Goal: Information Seeking & Learning: Learn about a topic

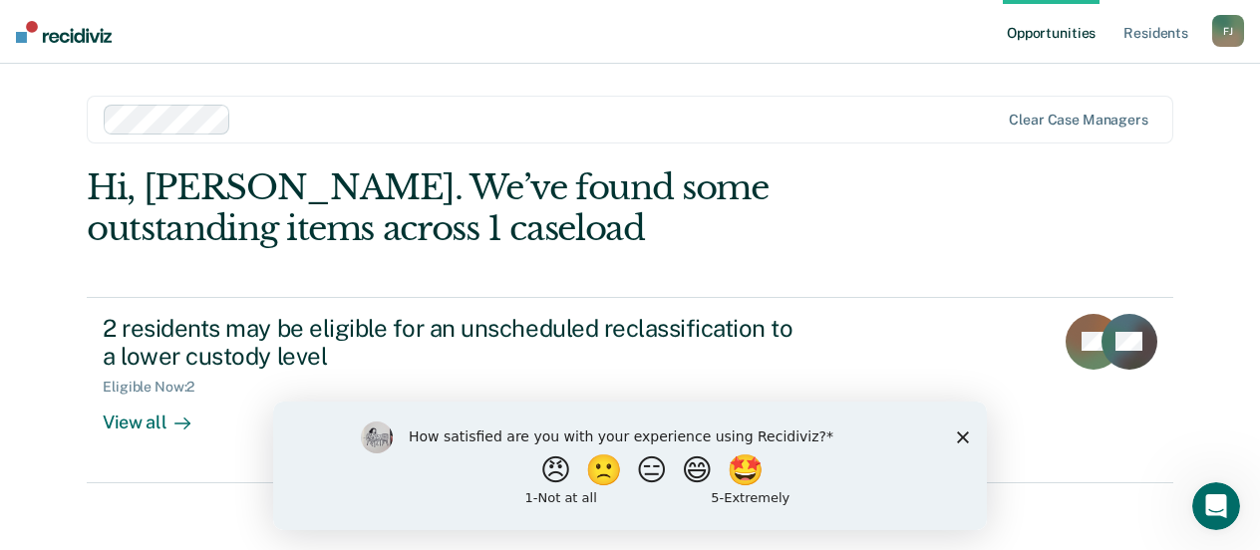
click at [1100, 218] on div "Hi, [PERSON_NAME]. We’ve found some outstanding items across 1 caseload 2 resid…" at bounding box center [630, 325] width 1086 height 316
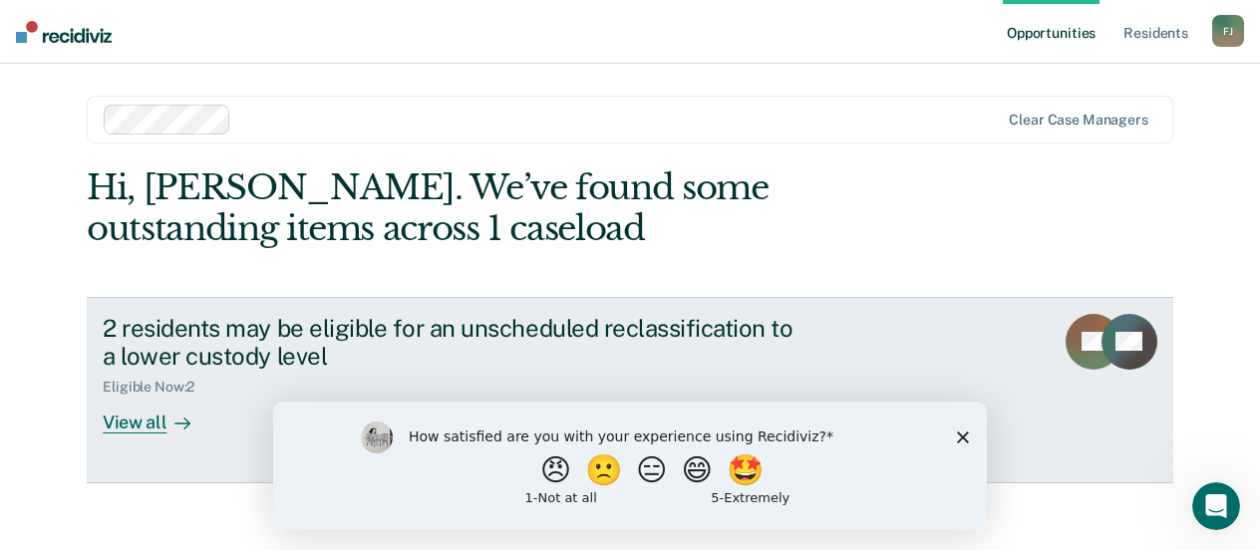
click at [135, 423] on div "View all" at bounding box center [159, 415] width 112 height 39
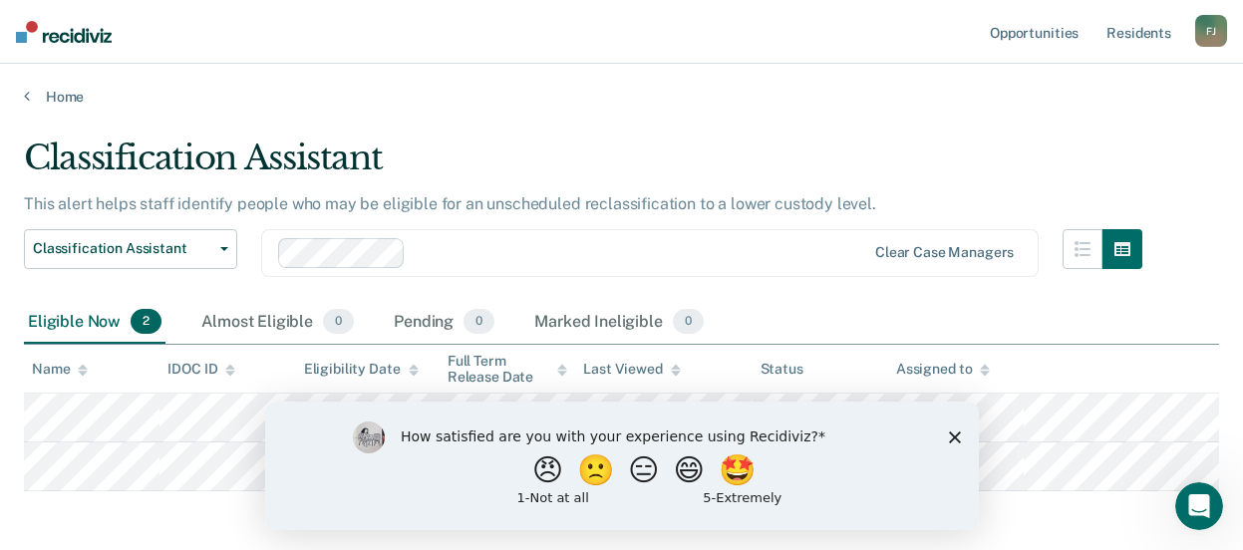
click at [704, 75] on div "Home" at bounding box center [621, 85] width 1243 height 42
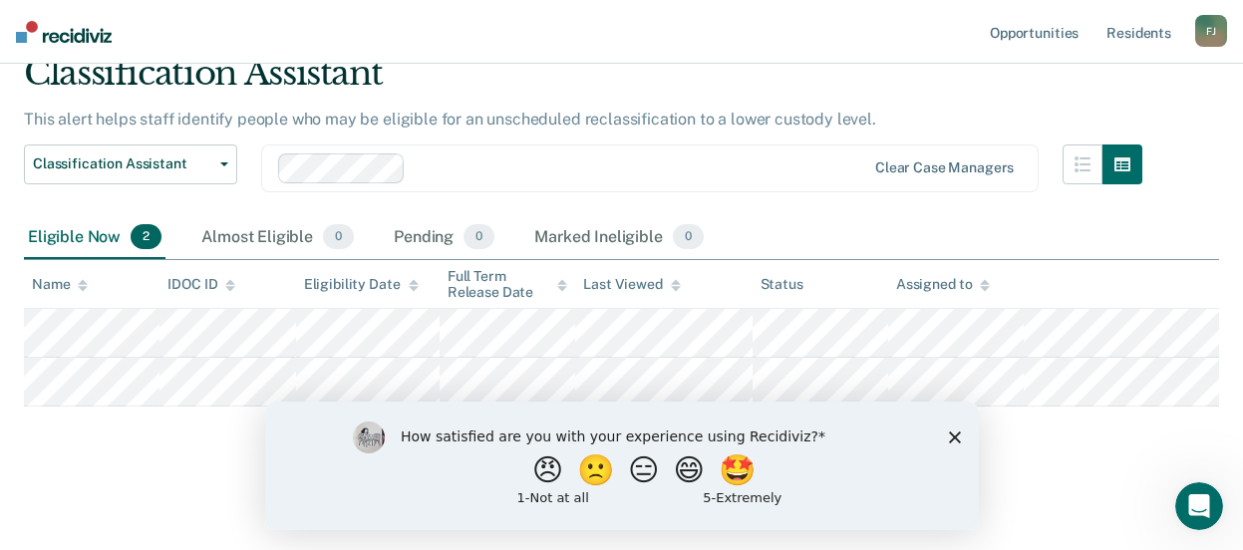
scroll to position [102, 0]
click at [1185, 216] on div "Eligible Now 2 Almost Eligible 0 Pending 0 Marked Ineligible 0" at bounding box center [621, 238] width 1195 height 45
click at [798, 182] on div "Classification Assistant Classification Assistant Clear case managers" at bounding box center [583, 181] width 1118 height 72
click at [956, 434] on polygon "Close survey" at bounding box center [954, 437] width 12 height 12
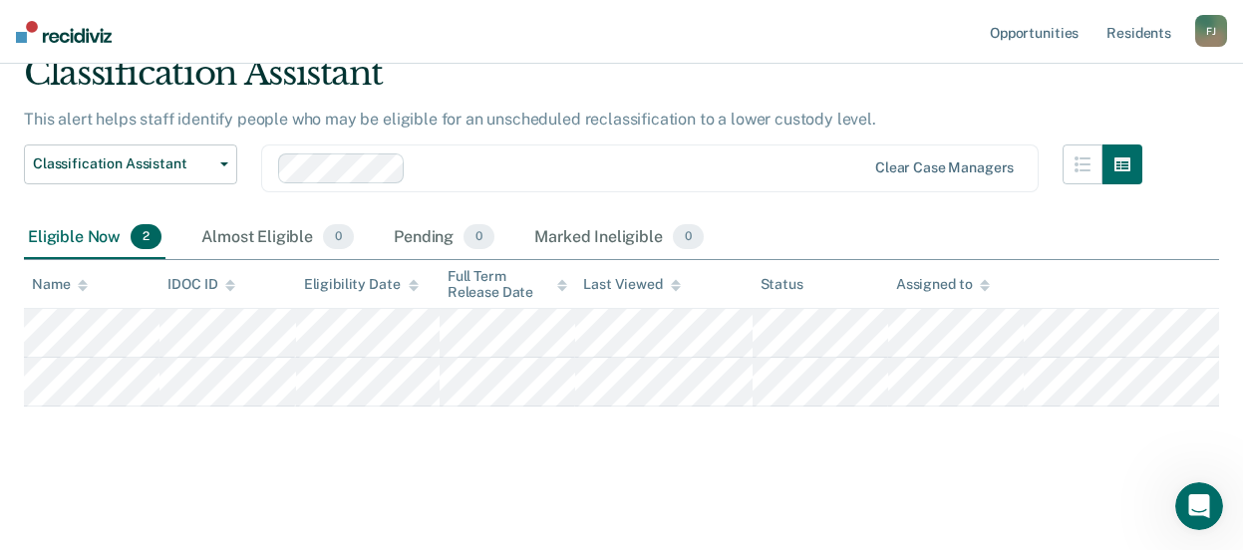
click at [717, 156] on div at bounding box center [639, 167] width 451 height 23
click at [94, 188] on div "Classification Assistant Classification Assistant" at bounding box center [130, 181] width 213 height 72
click at [967, 86] on div "Classification Assistant" at bounding box center [583, 81] width 1118 height 57
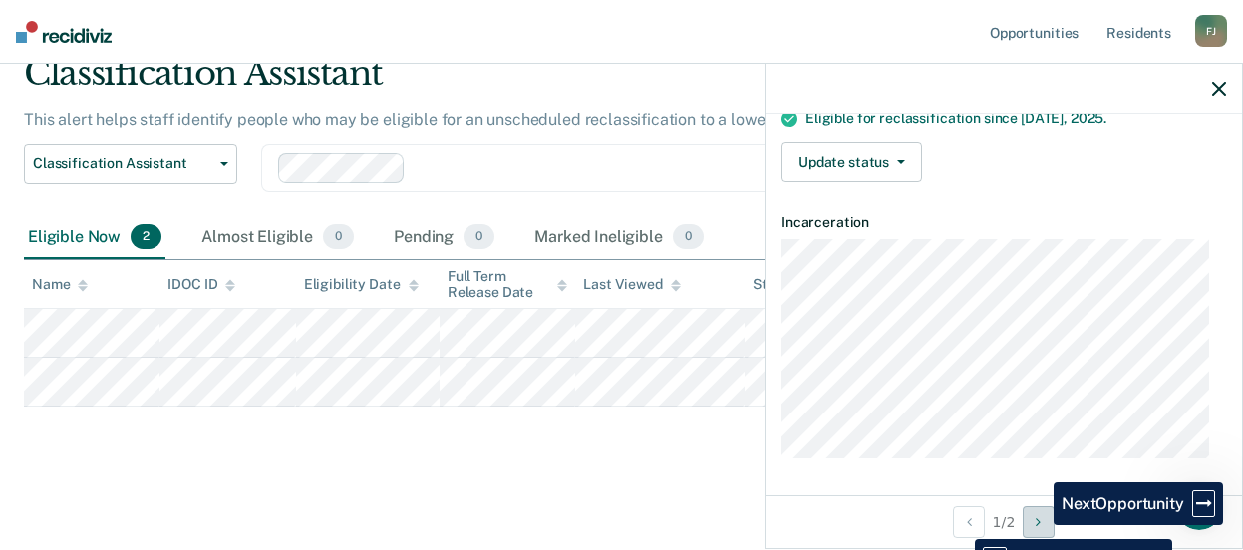
click at [1039, 525] on icon "Next Opportunity" at bounding box center [1038, 522] width 5 height 14
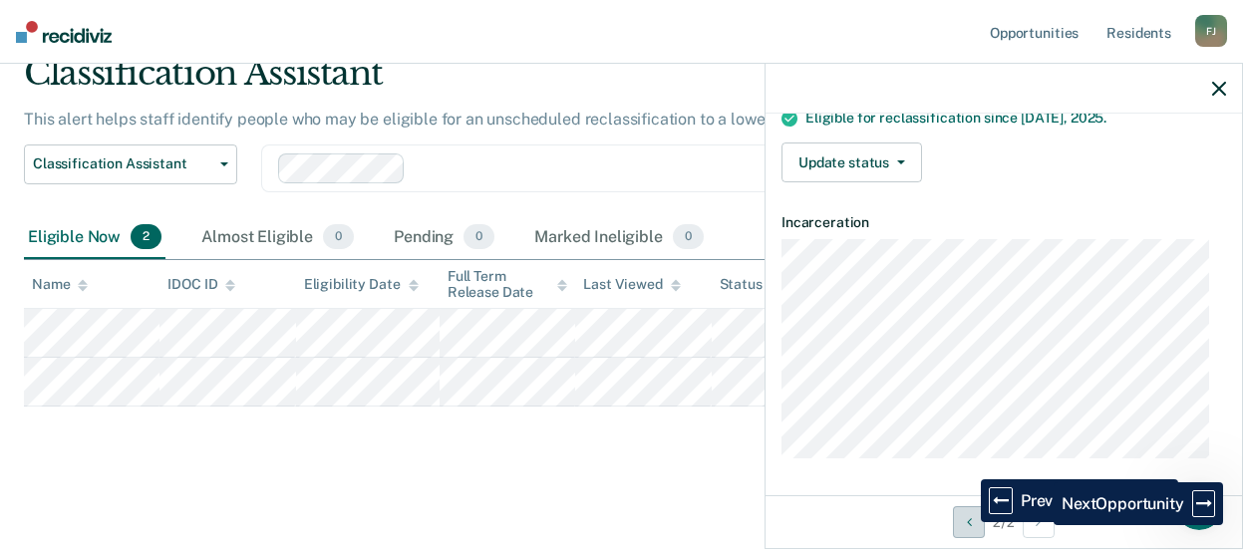
click at [967, 522] on icon "Previous Opportunity" at bounding box center [969, 522] width 5 height 14
click at [450, 488] on main "Classification Assistant This alert helps staff identify people who may be elig…" at bounding box center [621, 282] width 1243 height 523
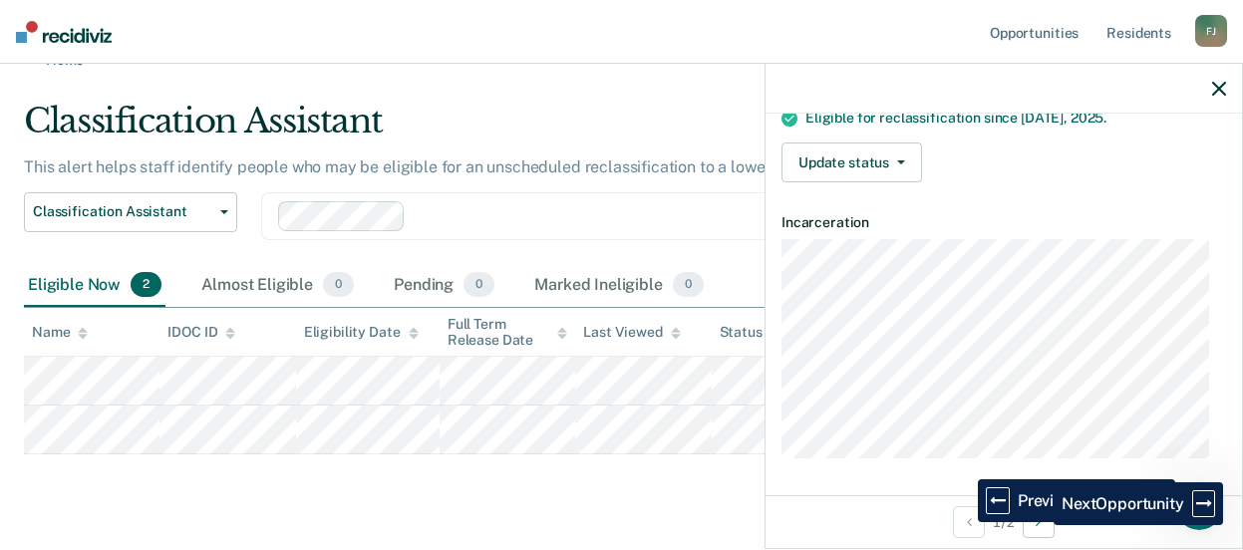
scroll to position [2, 0]
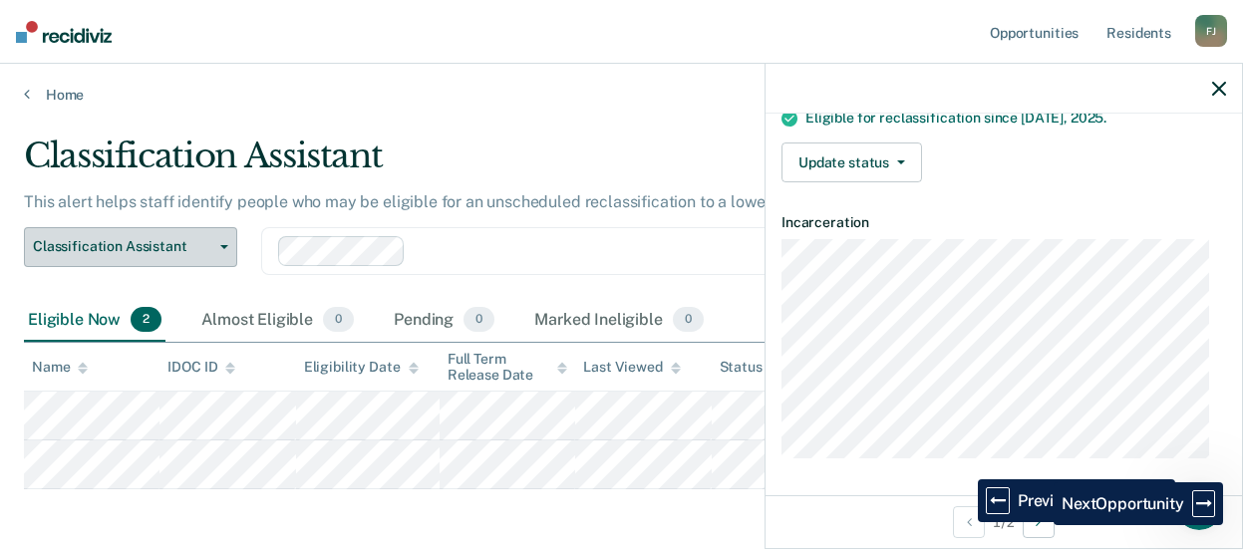
click at [220, 251] on button "Classification Assistant" at bounding box center [130, 247] width 213 height 40
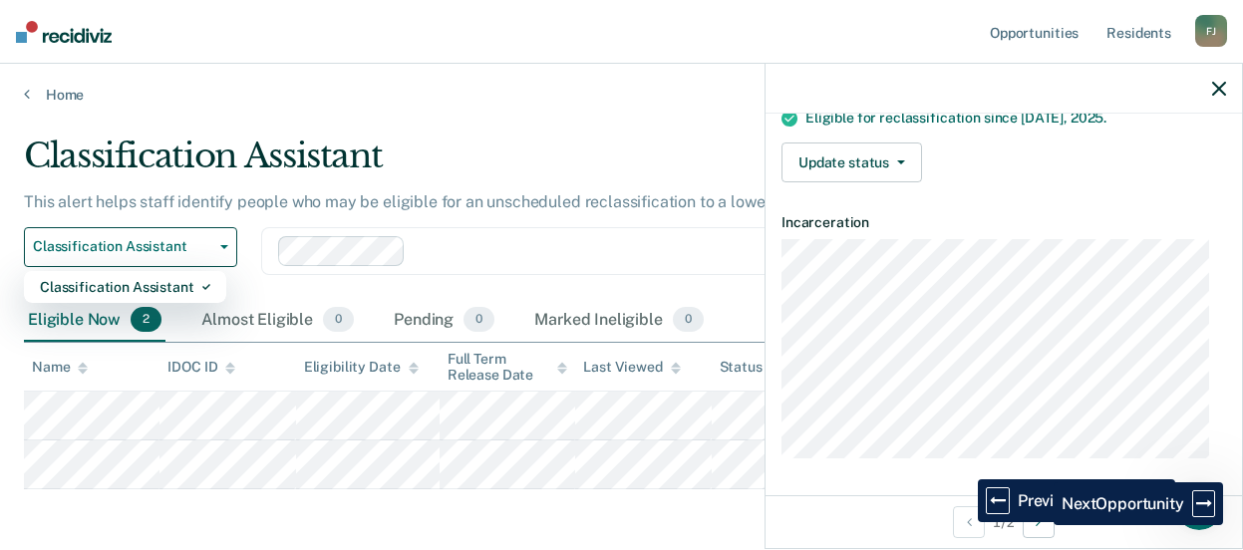
click at [558, 112] on main "Classification Assistant This alert helps staff identify people who may be elig…" at bounding box center [621, 365] width 1243 height 523
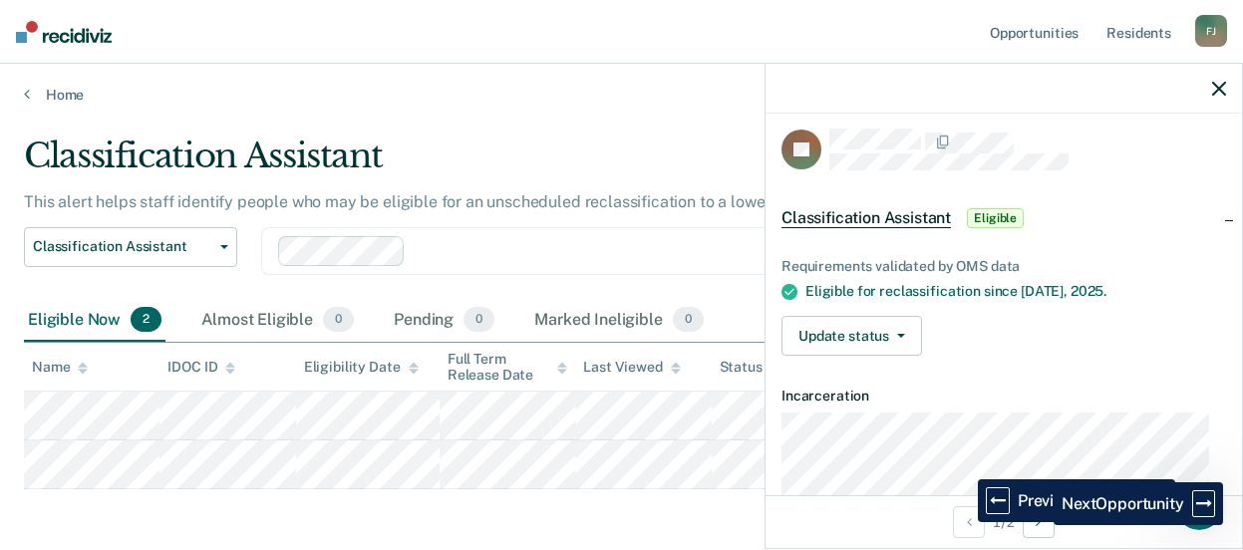
scroll to position [0, 0]
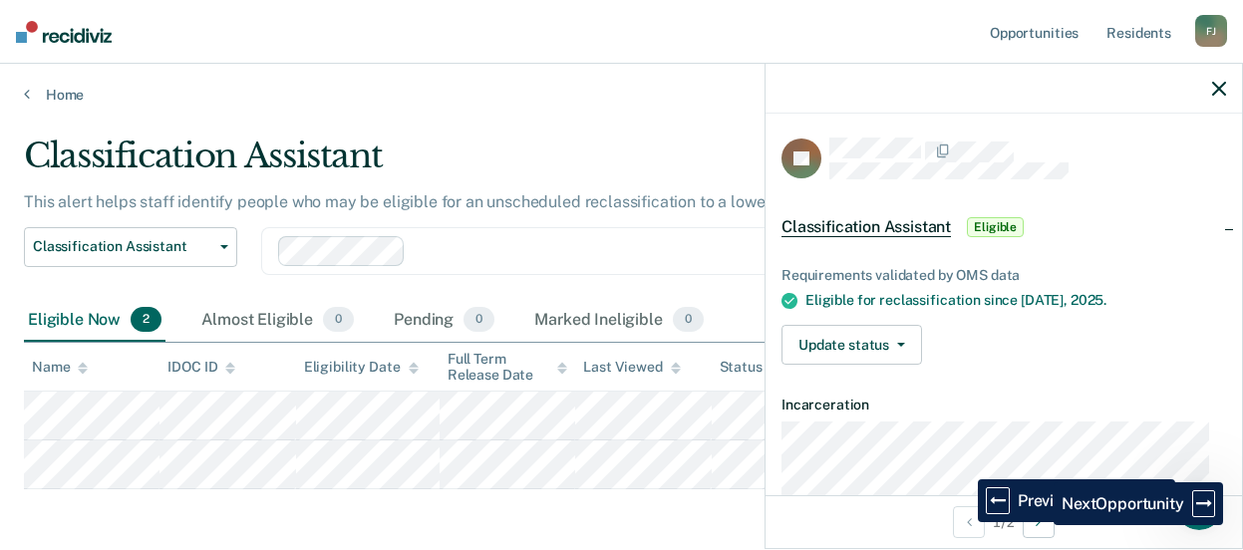
click at [867, 227] on span "Classification Assistant" at bounding box center [865, 227] width 169 height 20
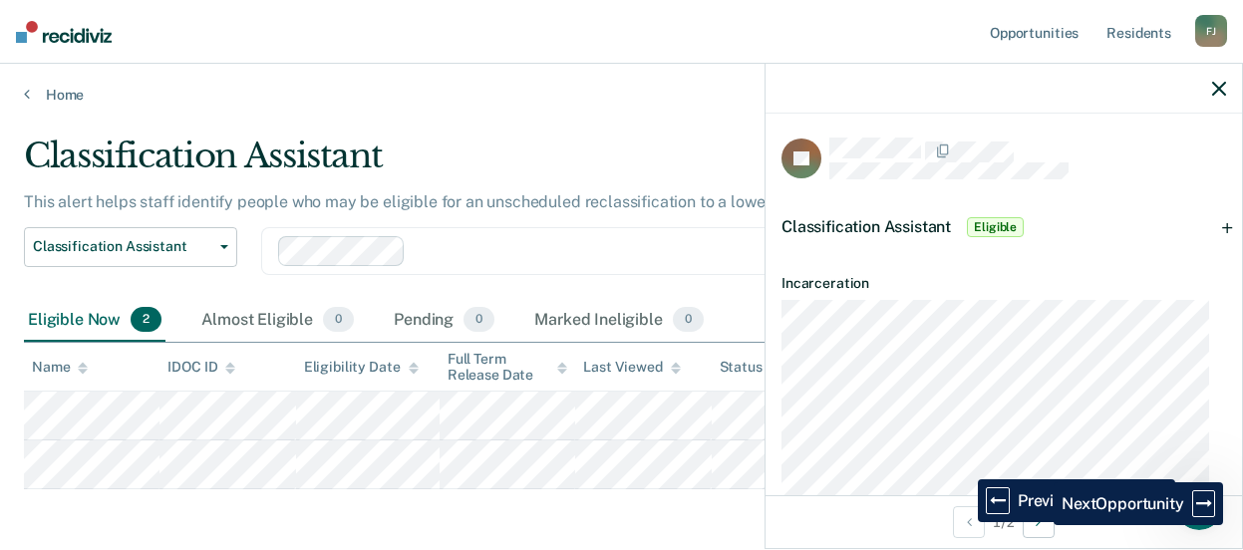
click at [884, 223] on span "Classification Assistant" at bounding box center [865, 226] width 169 height 19
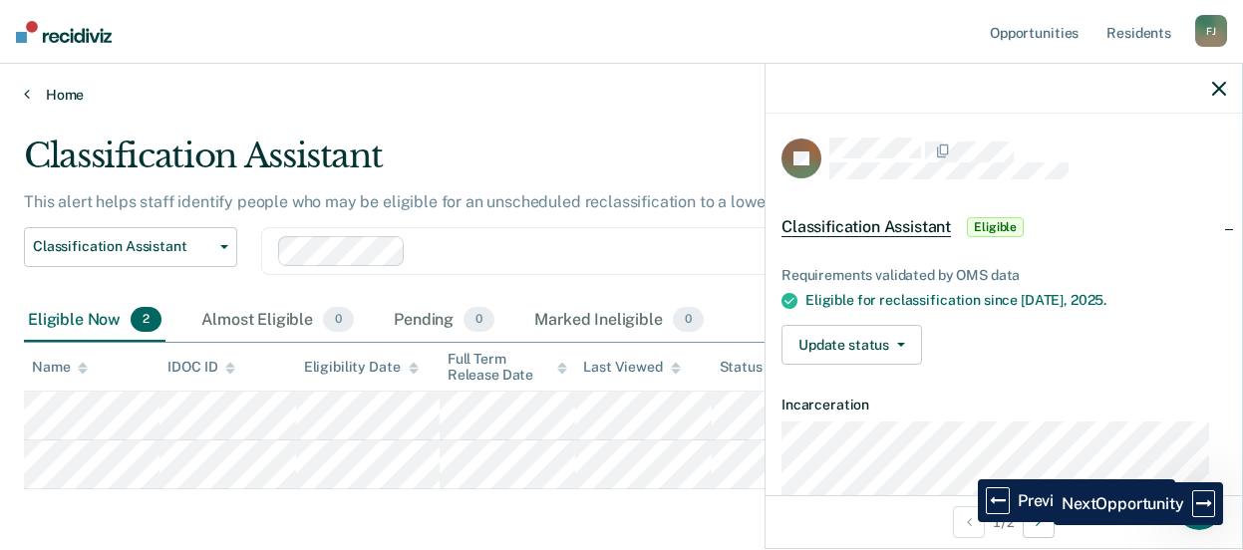
click at [466, 88] on link "Home" at bounding box center [621, 95] width 1195 height 18
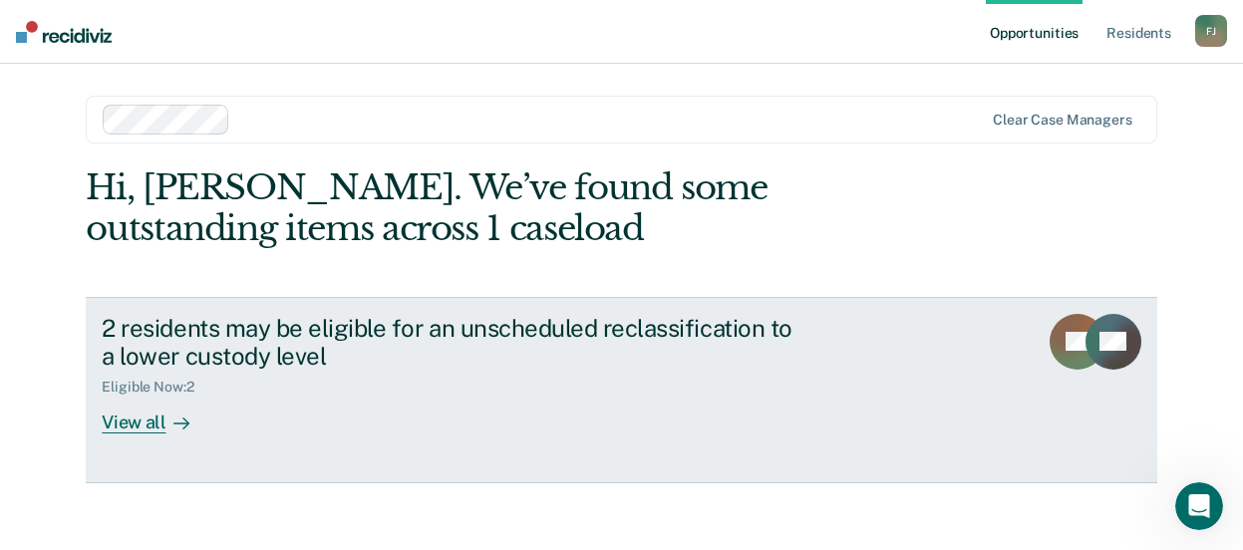
click at [102, 424] on div "View all" at bounding box center [158, 415] width 112 height 39
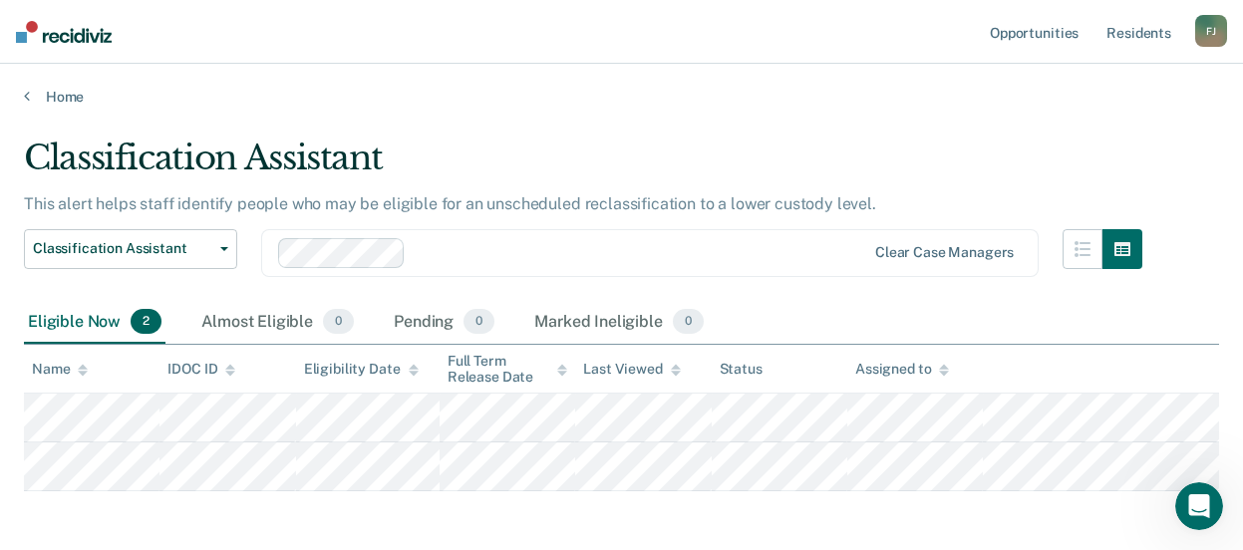
click at [768, 115] on main "Classification Assistant This alert helps staff identify people who may be elig…" at bounding box center [621, 367] width 1243 height 523
